Goal: Transaction & Acquisition: Purchase product/service

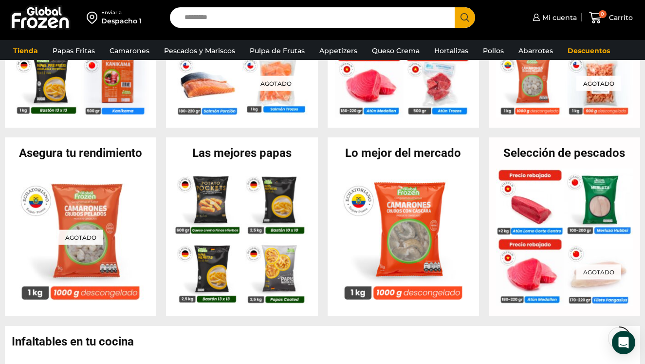
scroll to position [321, 0]
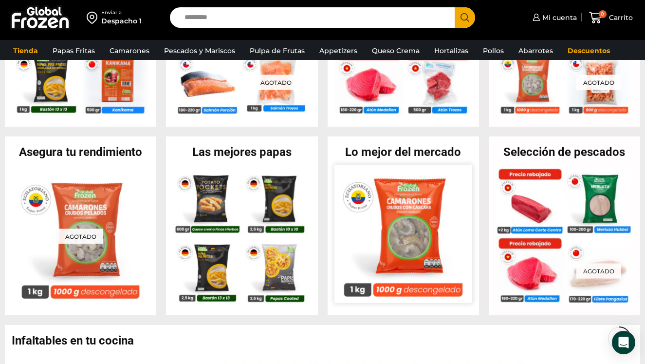
click at [426, 215] on img at bounding box center [404, 234] width 138 height 138
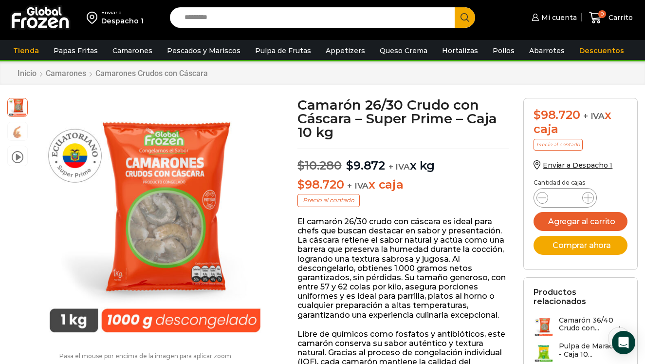
scroll to position [23, 0]
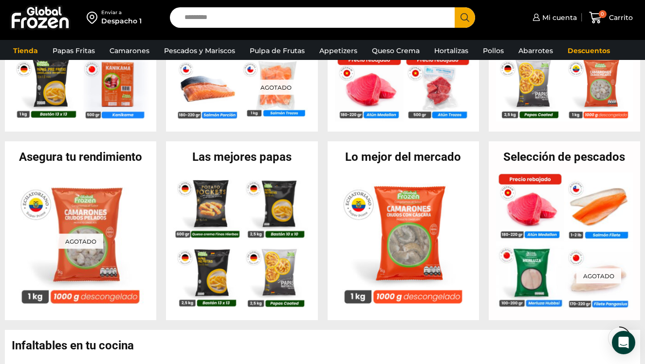
scroll to position [321, 0]
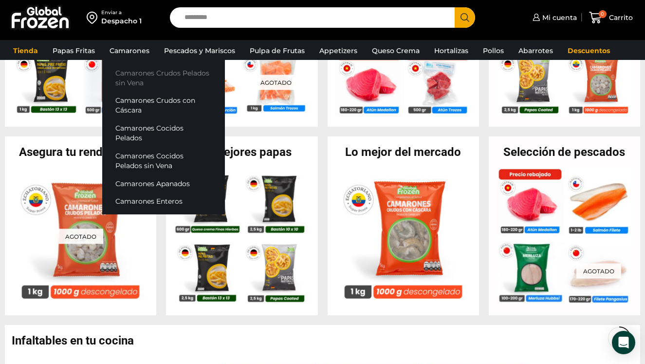
click at [125, 73] on link "Camarones Crudos Pelados sin Vena" at bounding box center [163, 78] width 123 height 28
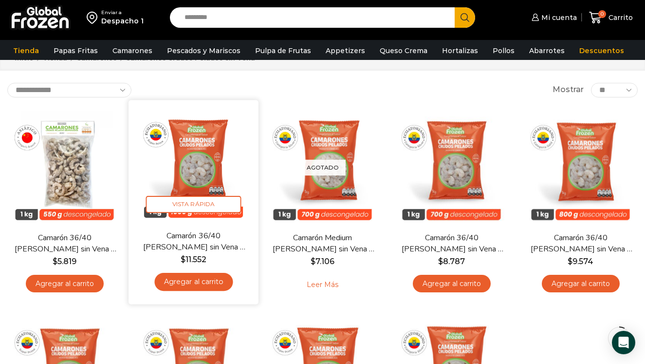
scroll to position [37, 0]
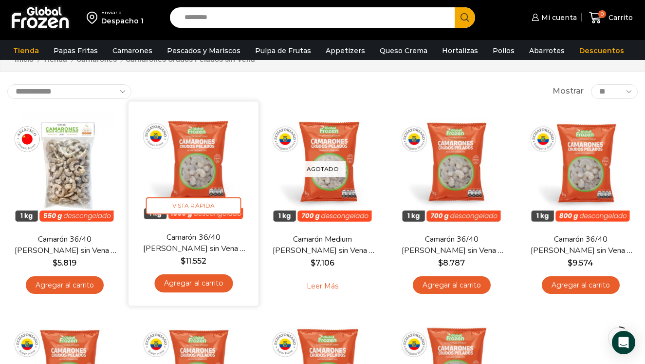
click at [194, 159] on img at bounding box center [193, 166] width 115 height 115
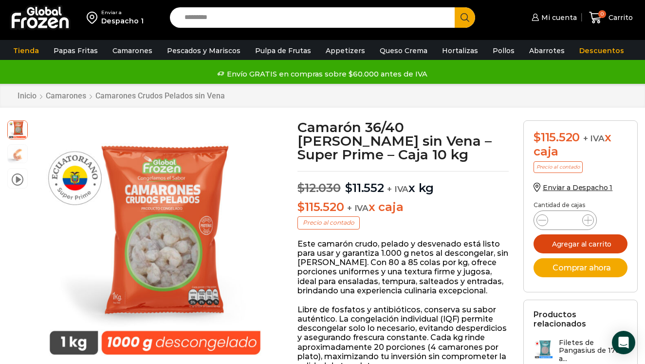
click at [563, 243] on button "Agregar al carrito" at bounding box center [581, 243] width 94 height 19
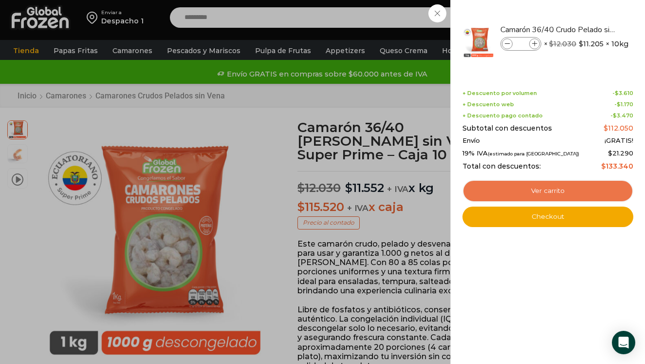
click at [534, 188] on link "Ver carrito" at bounding box center [548, 191] width 171 height 22
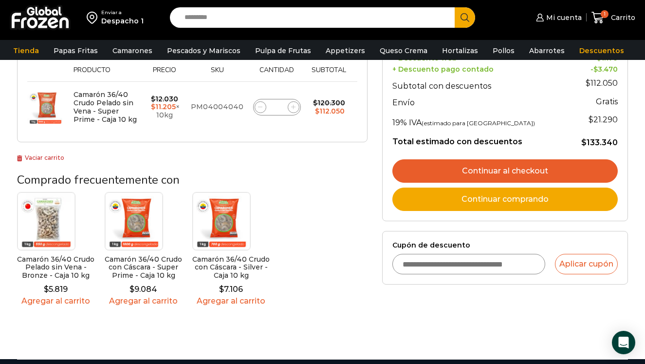
scroll to position [159, 0]
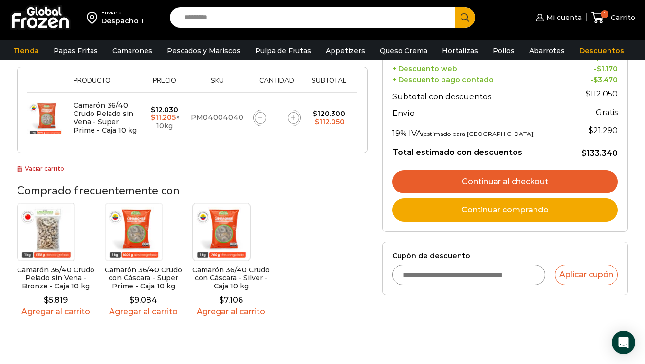
click at [522, 180] on link "Continuar al checkout" at bounding box center [504, 181] width 225 height 23
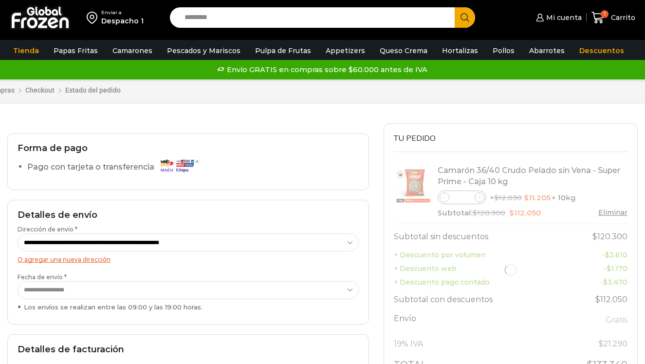
select select "*"
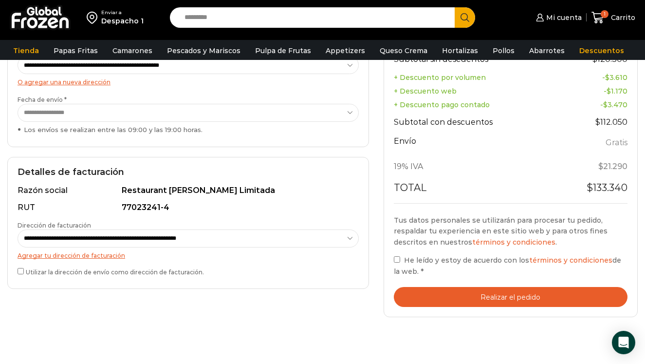
scroll to position [196, 0]
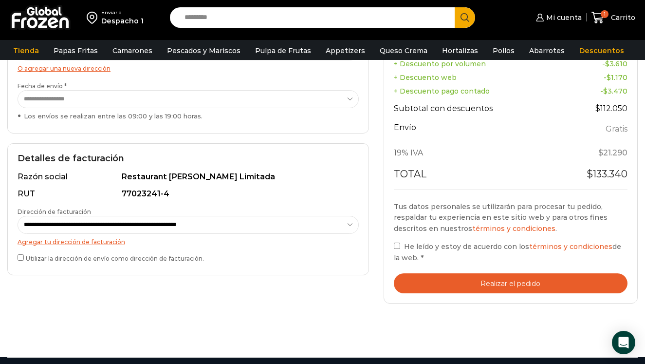
click at [421, 282] on button "Realizar el pedido" at bounding box center [511, 283] width 234 height 20
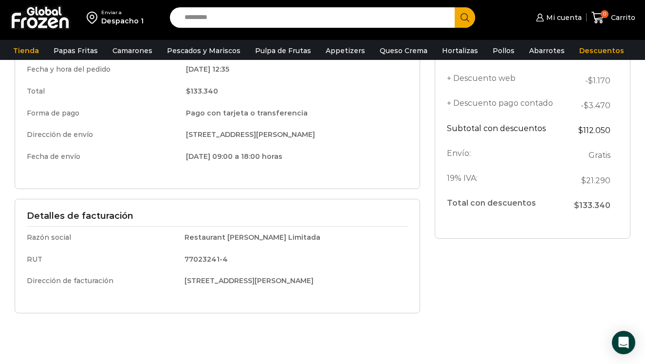
scroll to position [182, 0]
